Goal: Check status: Check status

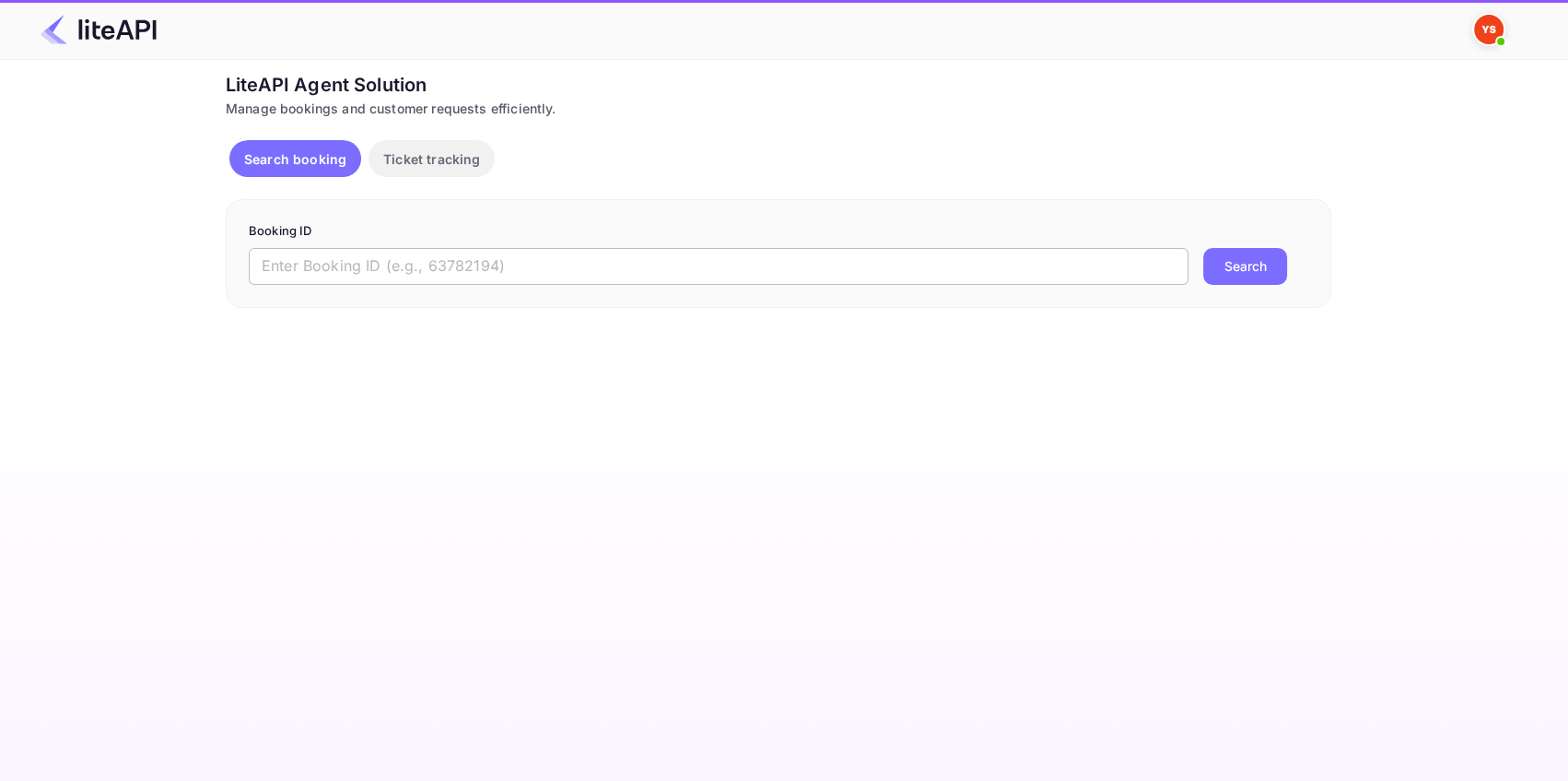
click at [360, 254] on input "text" at bounding box center [719, 266] width 940 height 37
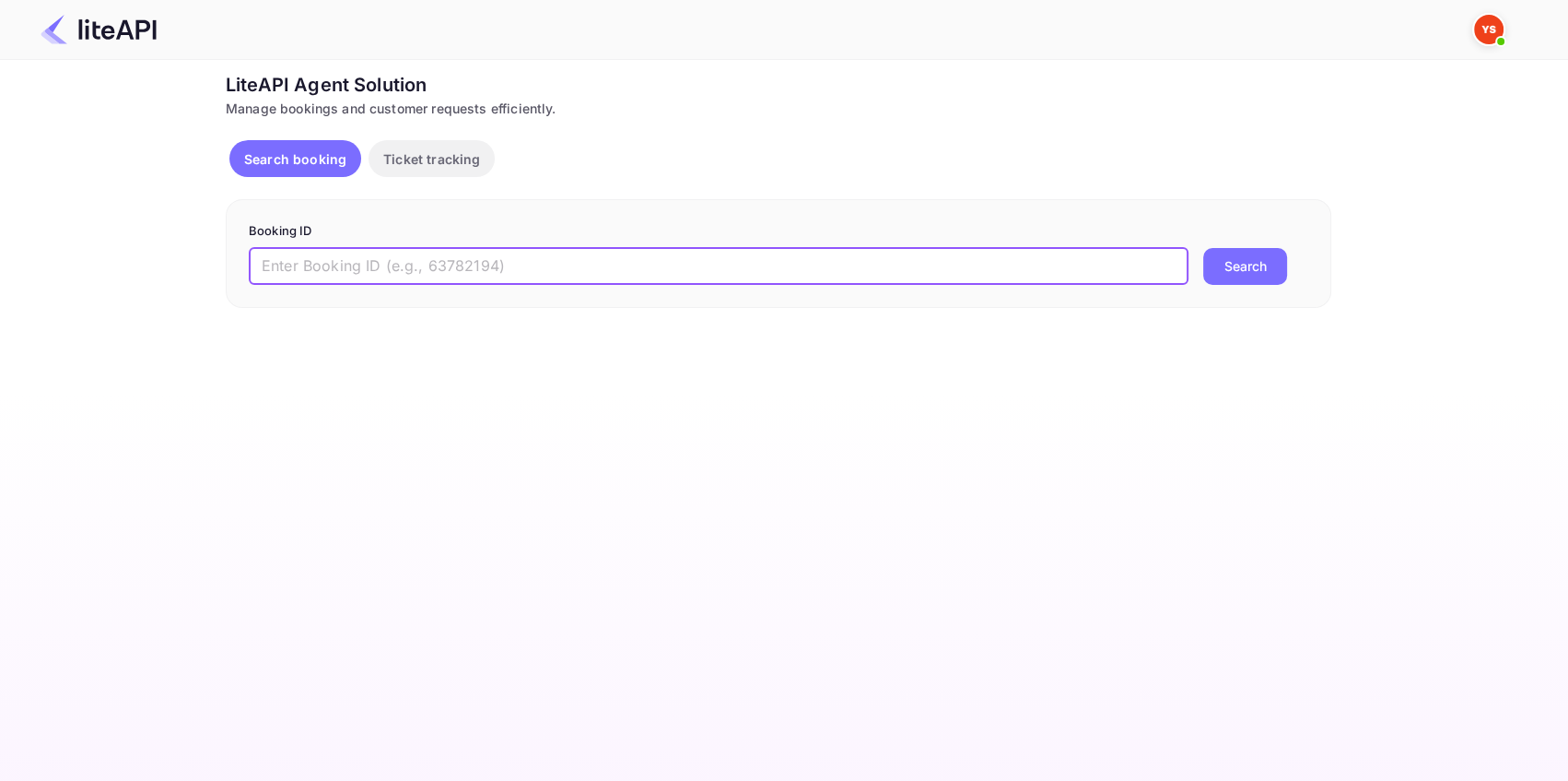
paste input "8365930"
type input "8365930"
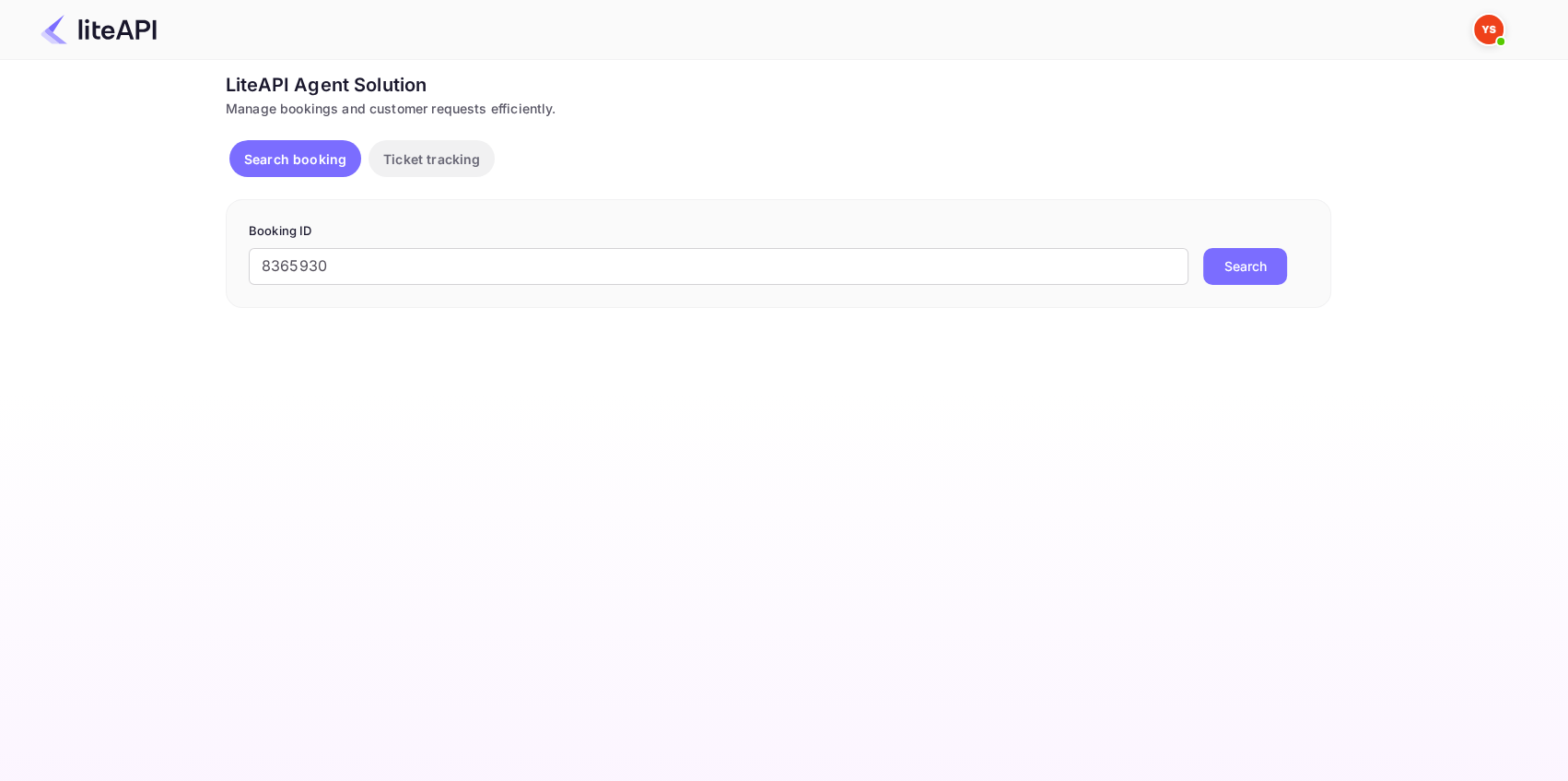
drag, startPoint x: 1279, startPoint y: 273, endPoint x: 1258, endPoint y: 268, distance: 21.6
click at [1278, 273] on button "Search" at bounding box center [1245, 266] width 84 height 37
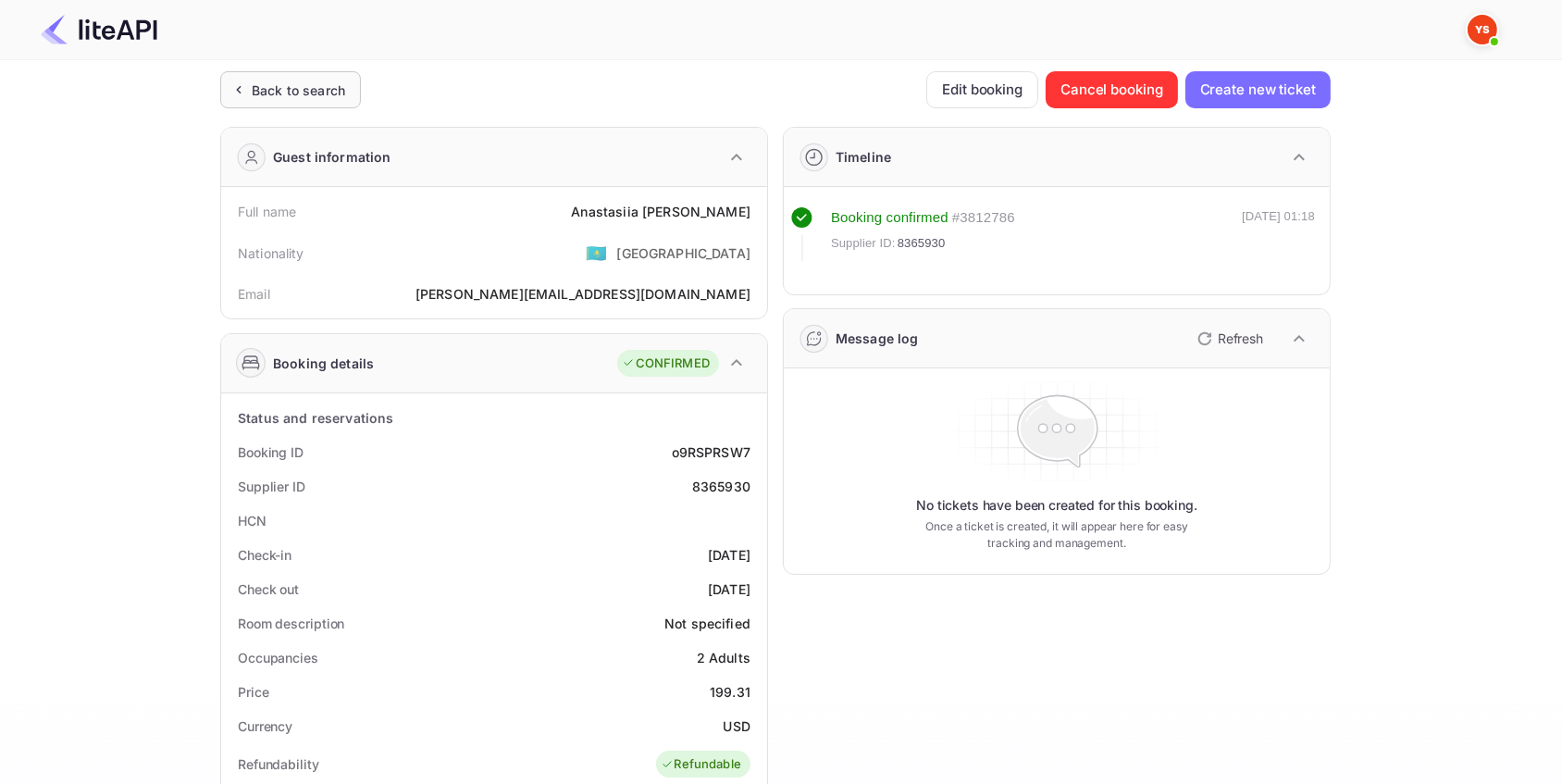
click at [329, 88] on div "Back to search" at bounding box center [298, 90] width 94 height 19
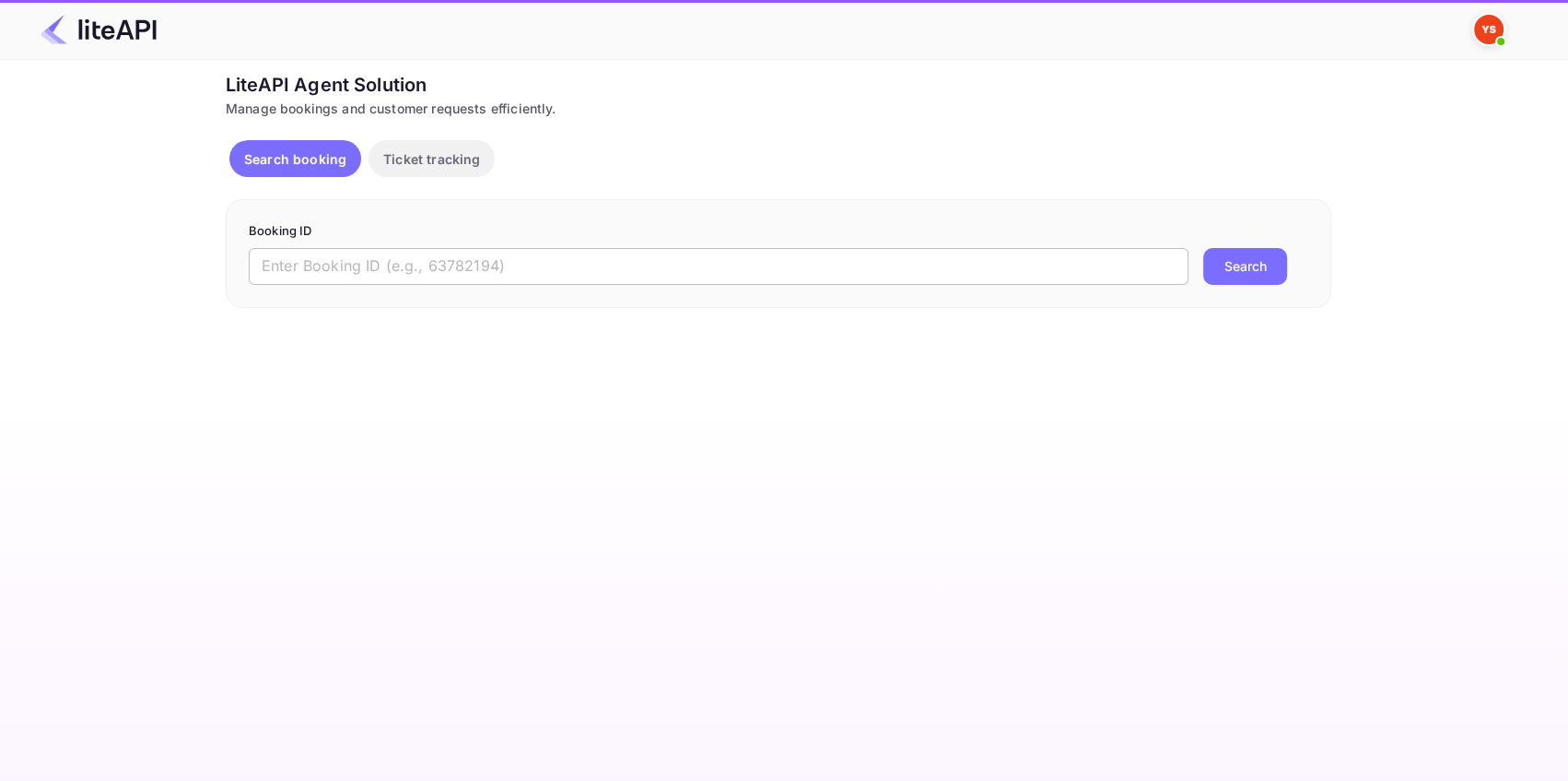
click at [371, 268] on input "text" at bounding box center [719, 266] width 940 height 37
paste input "8917605"
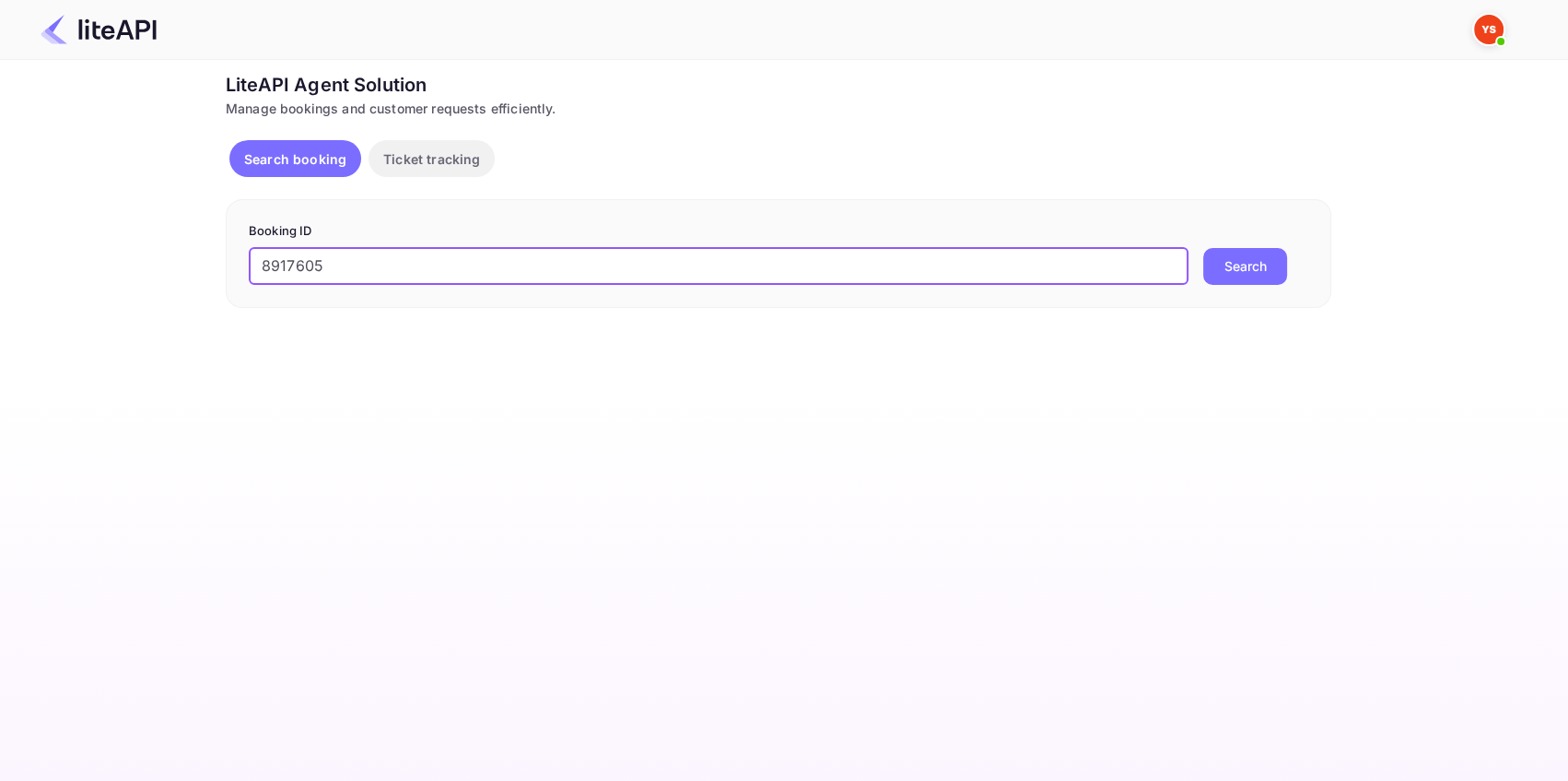
type input "8917605"
click at [1235, 266] on button "Search" at bounding box center [1245, 266] width 84 height 37
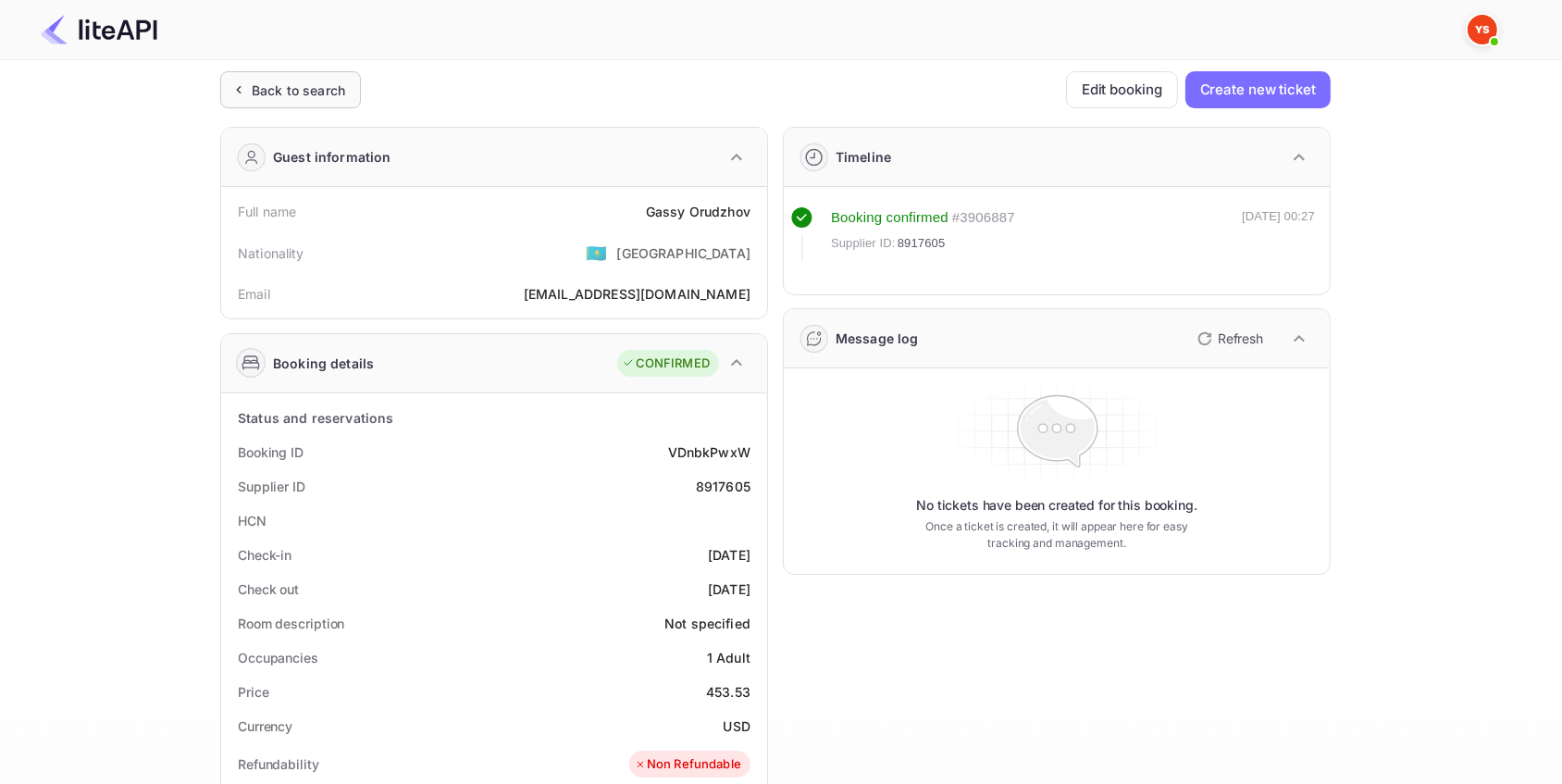
click at [307, 93] on div "Back to search" at bounding box center [298, 90] width 94 height 19
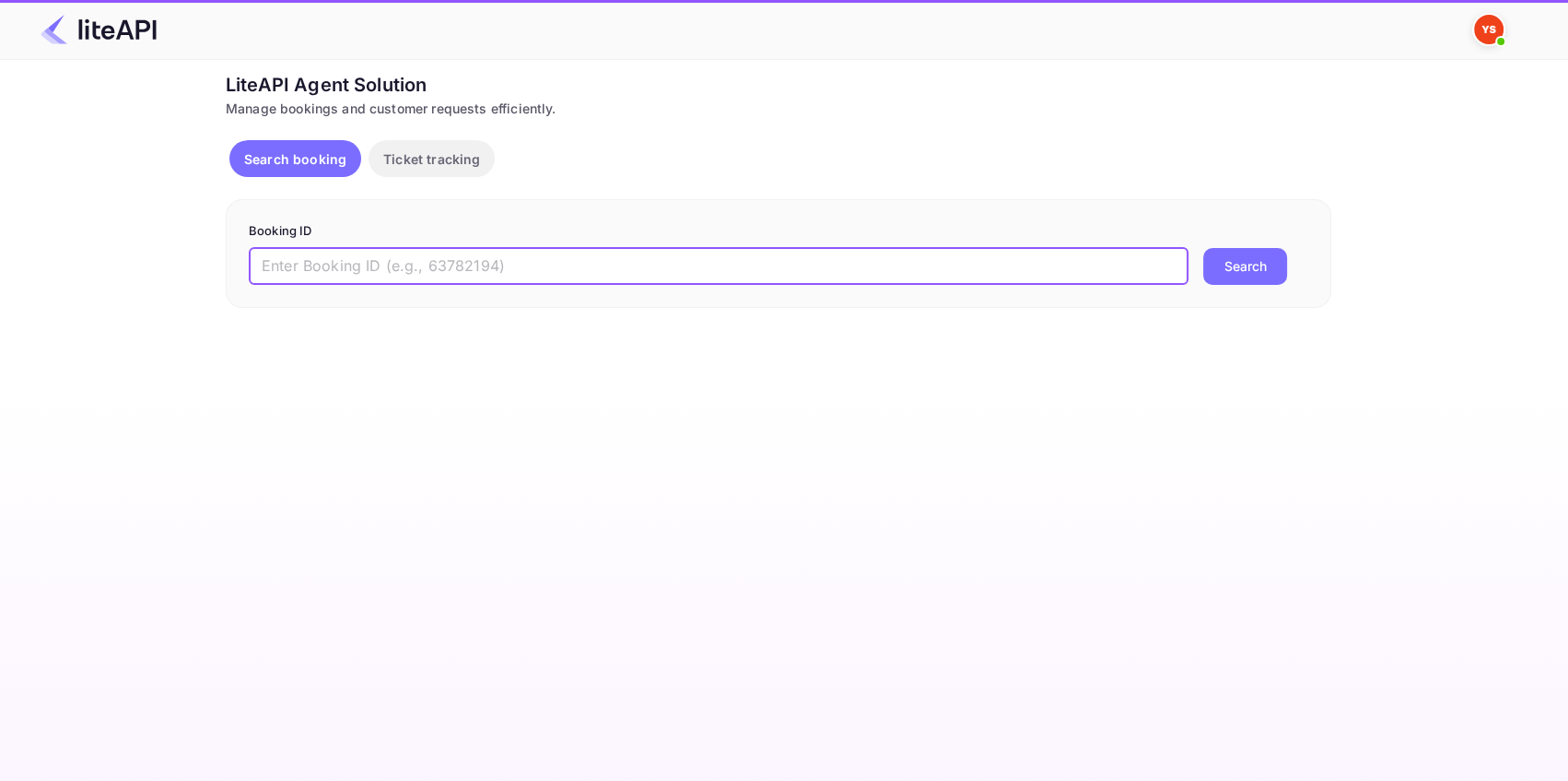
click at [378, 266] on input "text" at bounding box center [719, 266] width 940 height 37
paste input "8603743"
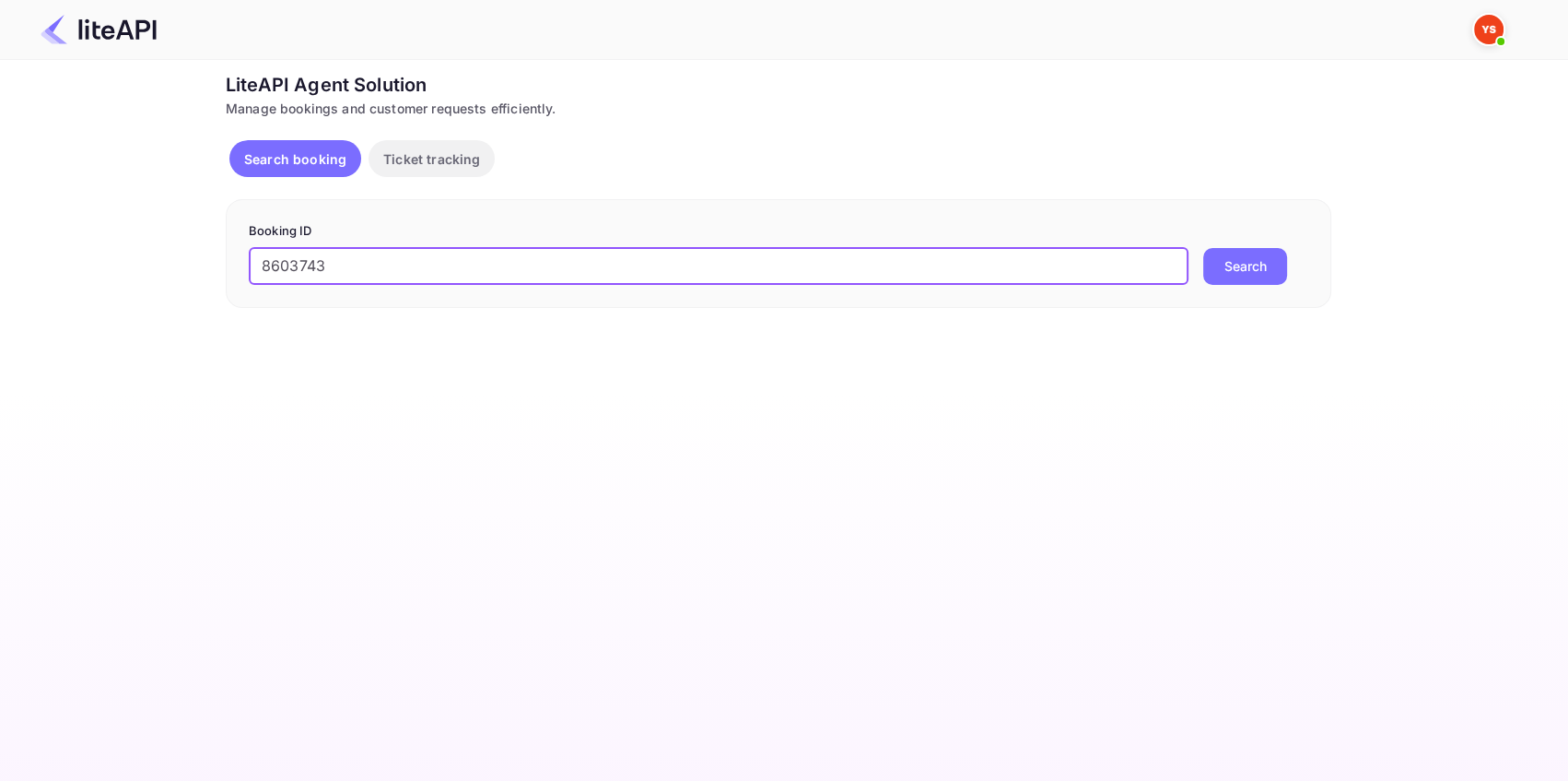
type input "8603743"
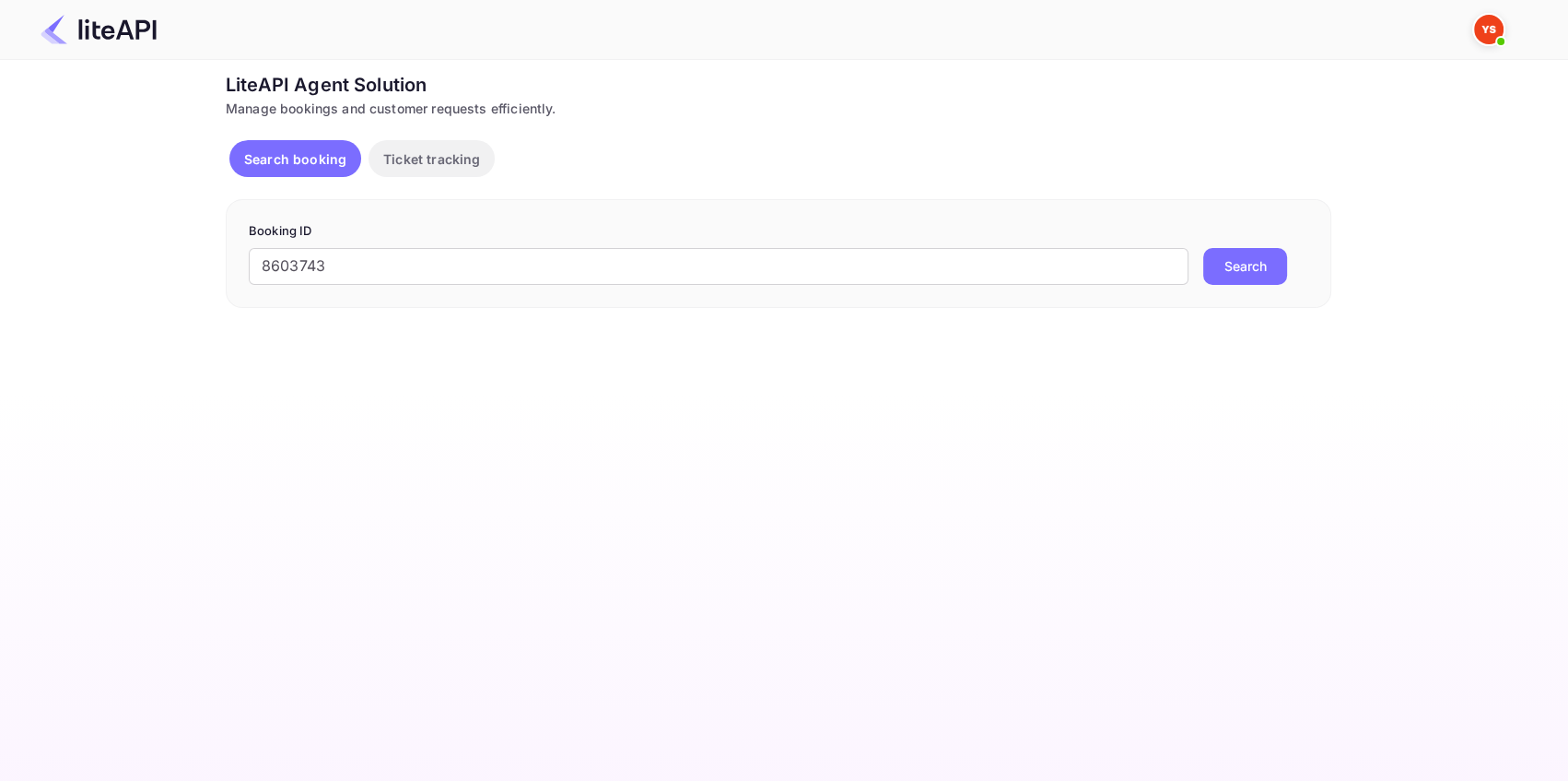
click at [1263, 252] on button "Search" at bounding box center [1245, 266] width 84 height 37
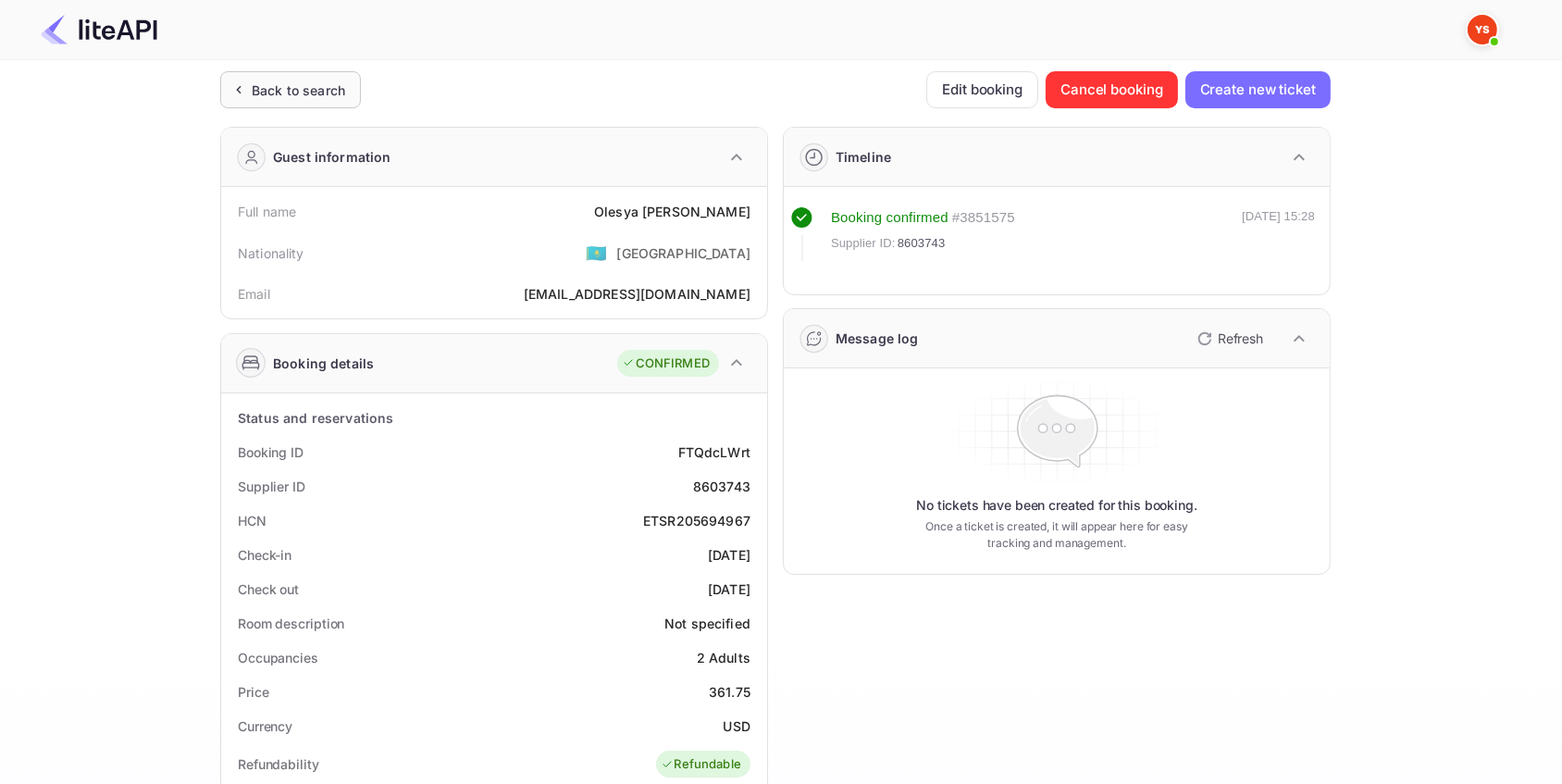
click at [311, 86] on div "Back to search" at bounding box center [298, 90] width 94 height 19
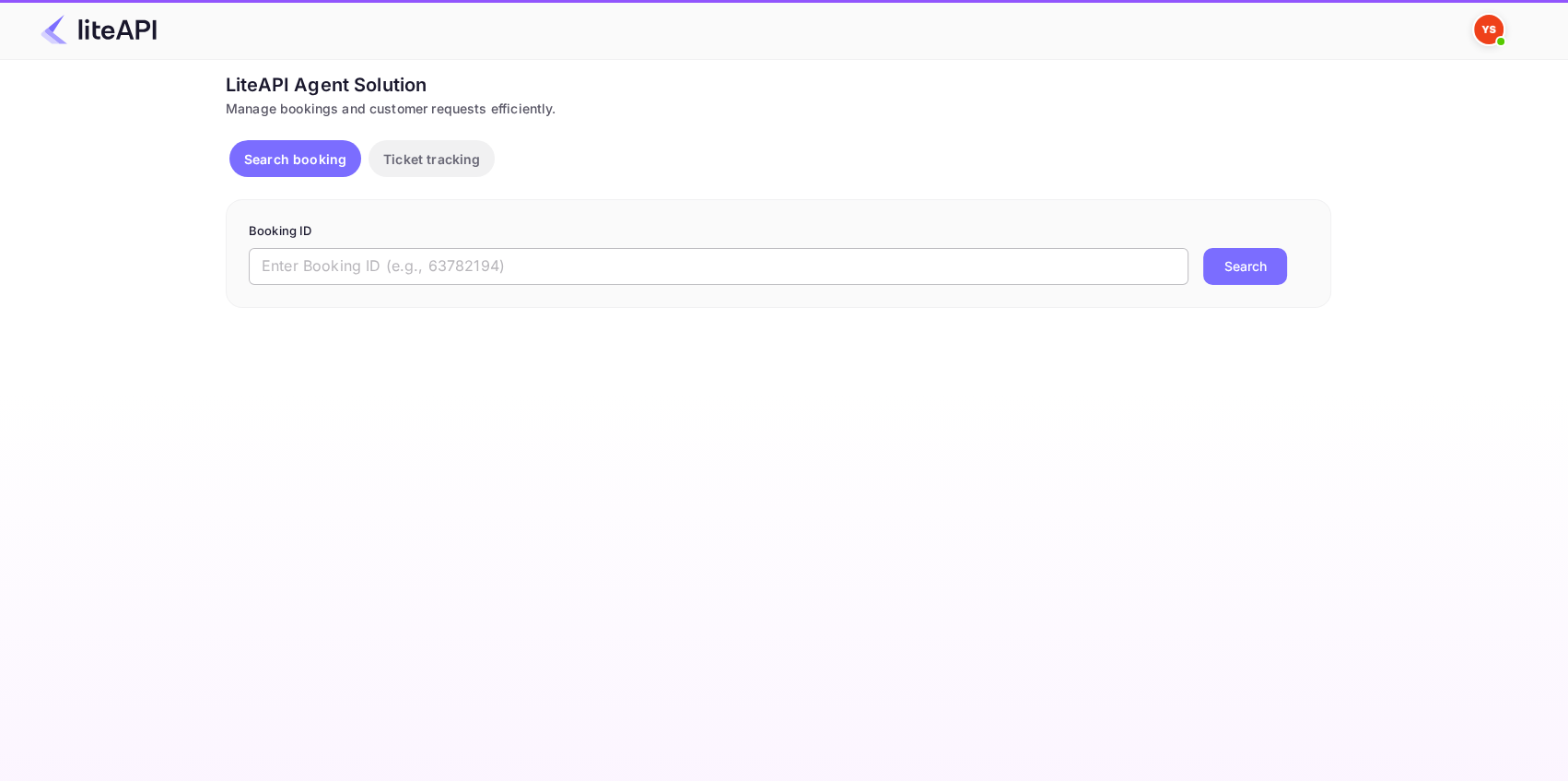
click at [326, 266] on input "text" at bounding box center [719, 266] width 940 height 37
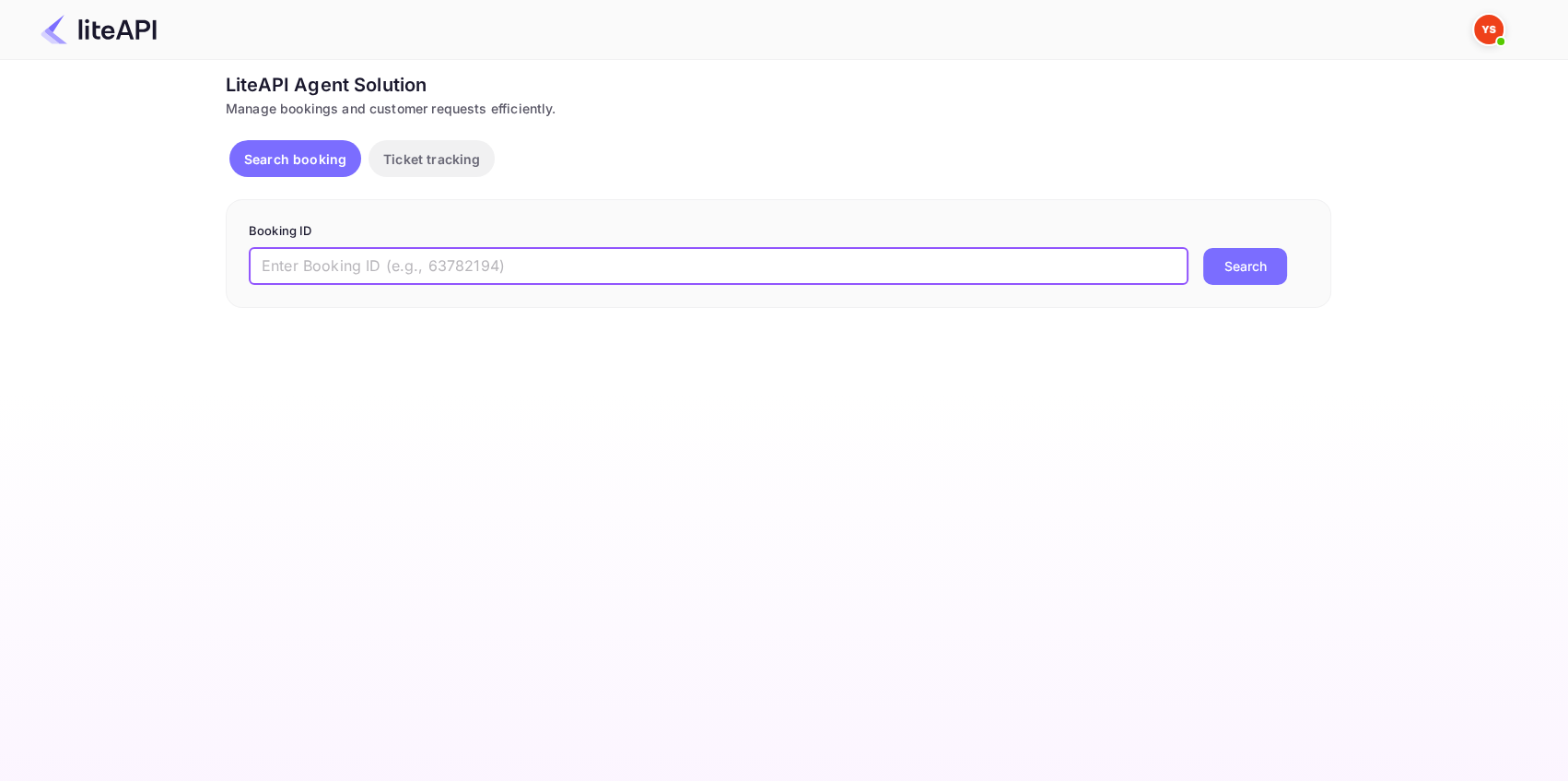
paste input "8569958"
type input "8569958"
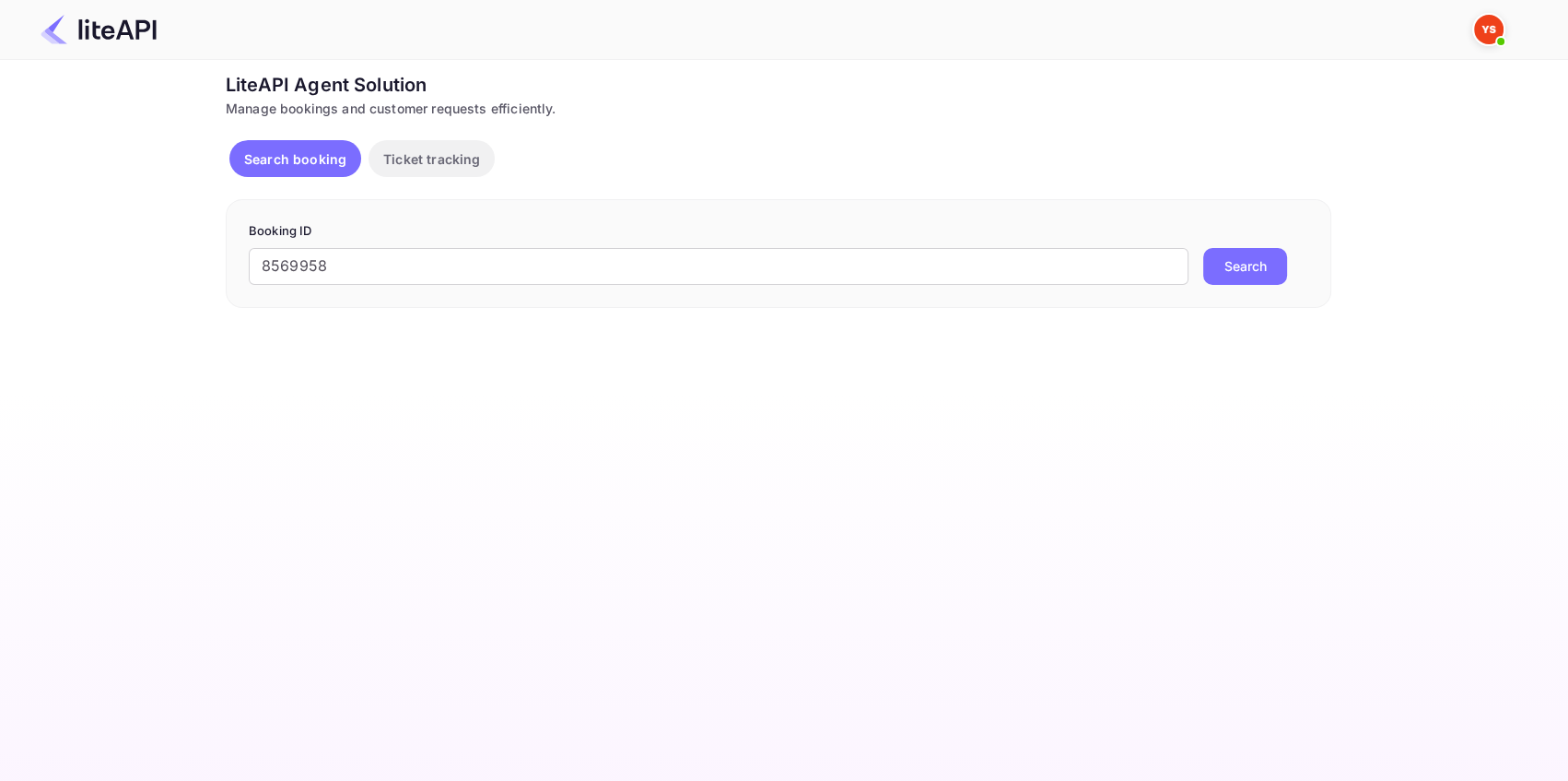
click at [1267, 270] on button "Search" at bounding box center [1245, 266] width 84 height 37
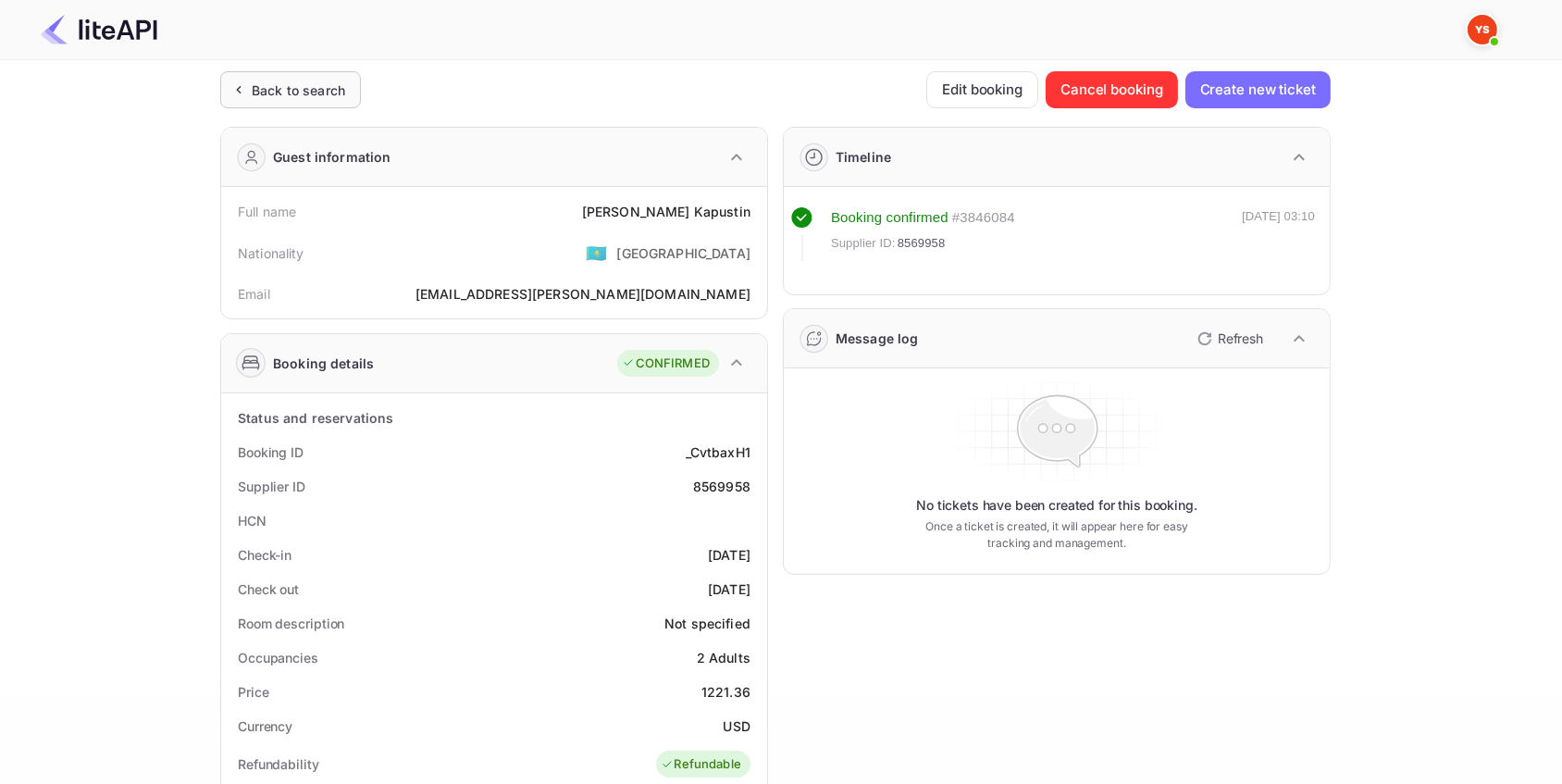
click at [306, 84] on div "Back to search" at bounding box center [298, 90] width 94 height 19
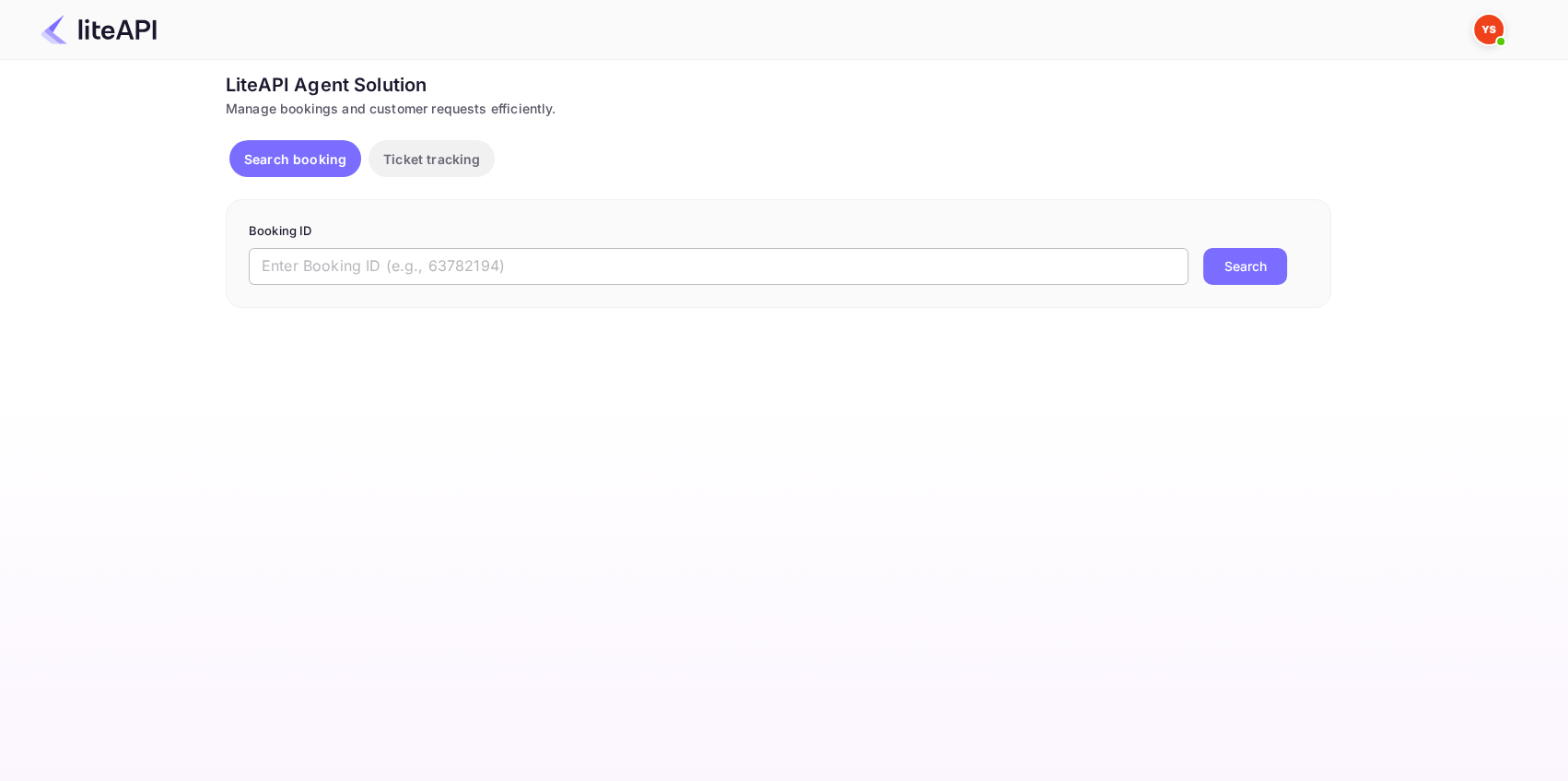
click at [305, 262] on input "text" at bounding box center [719, 266] width 940 height 37
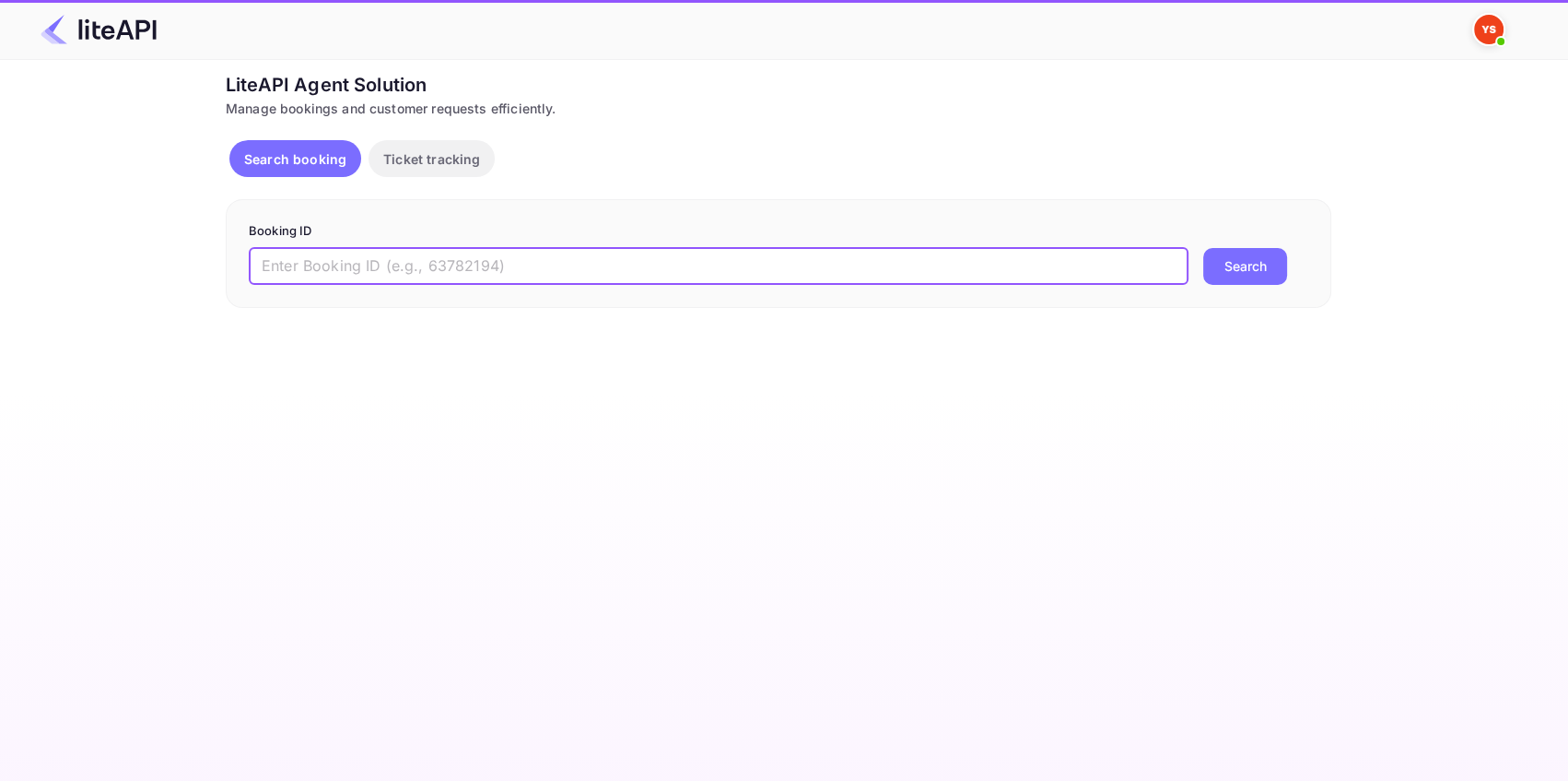
paste input "8486403"
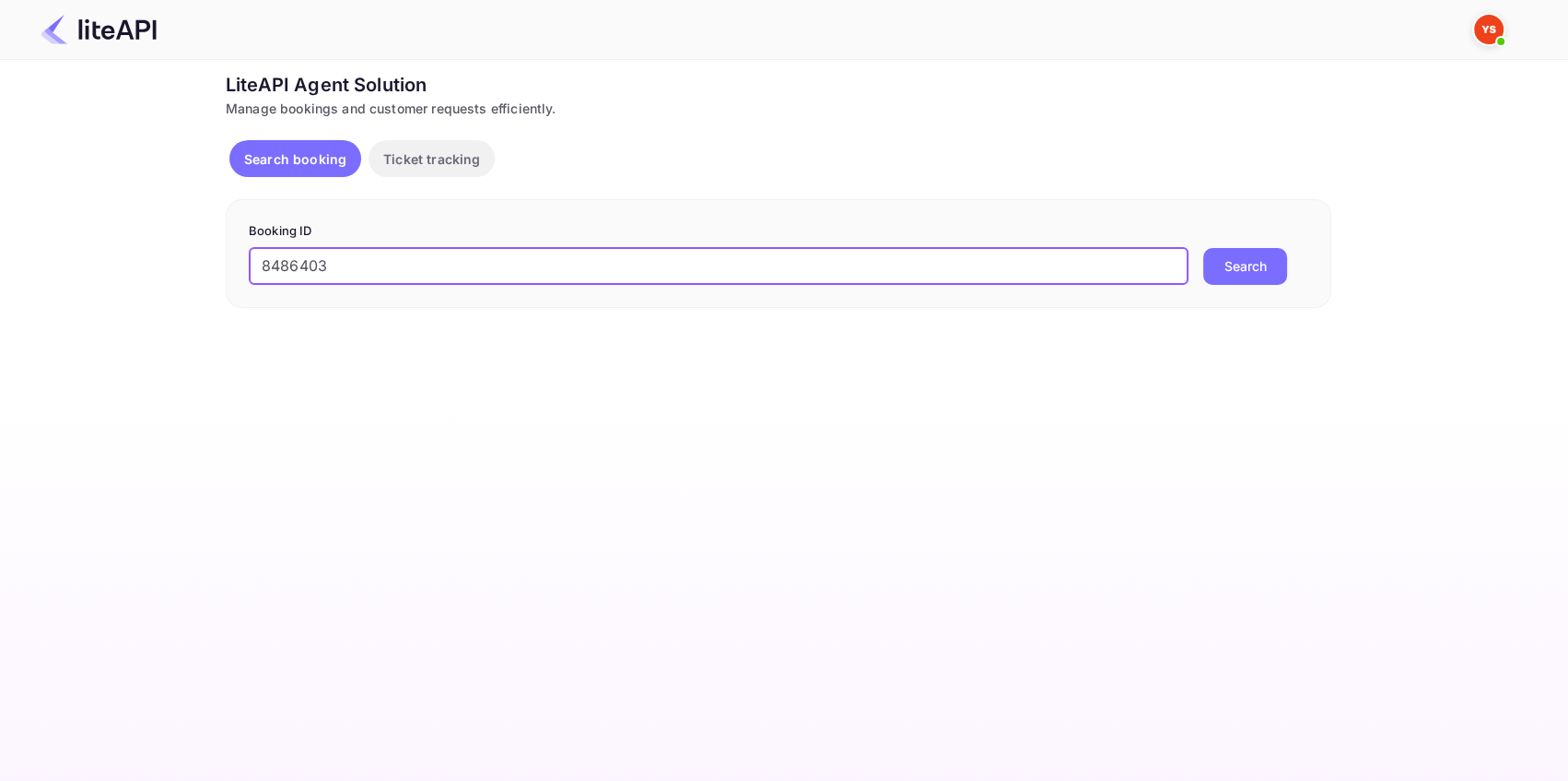
type input "8486403"
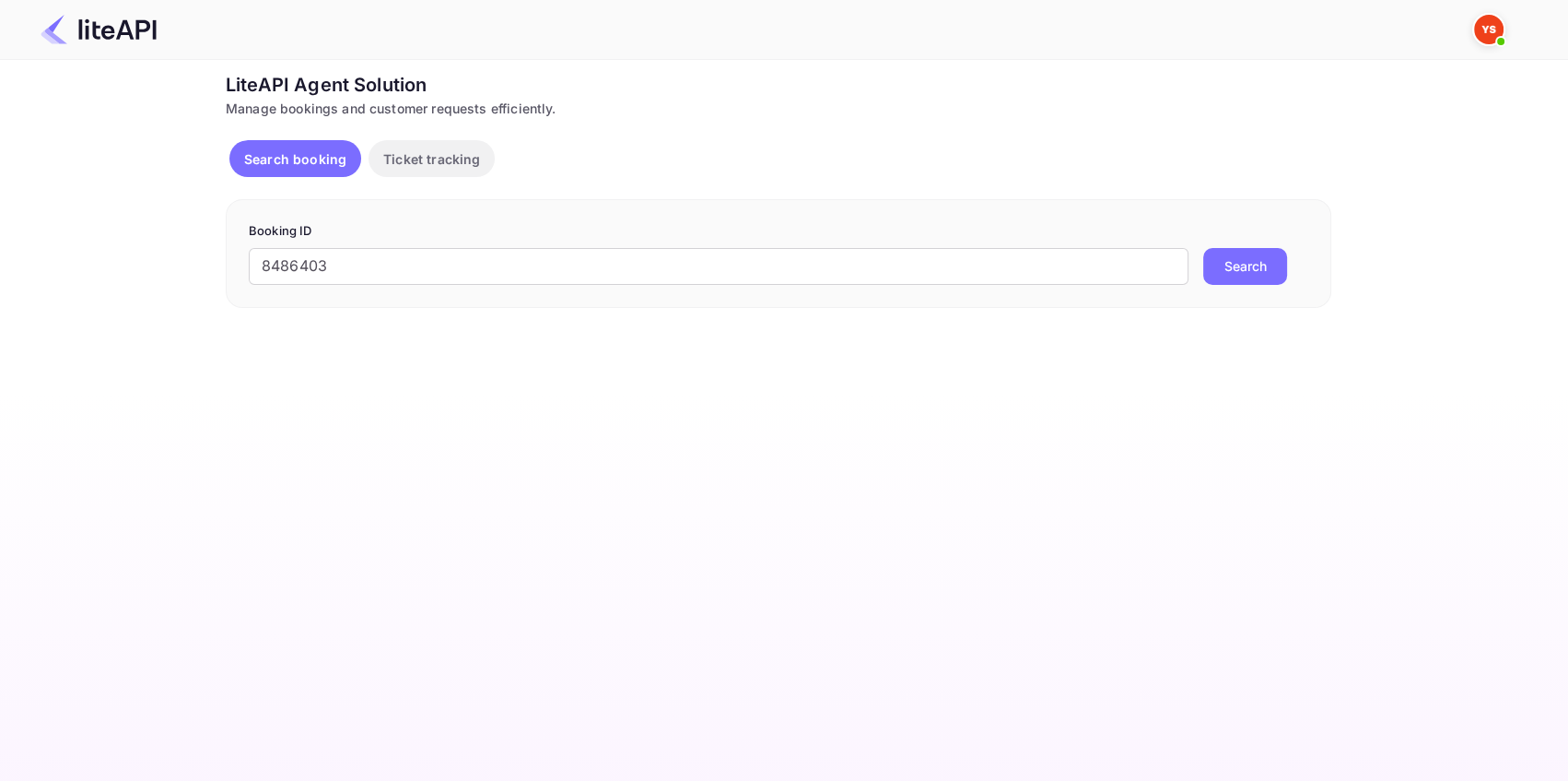
click at [1225, 263] on button "Search" at bounding box center [1245, 266] width 84 height 37
